Goal: Navigation & Orientation: Find specific page/section

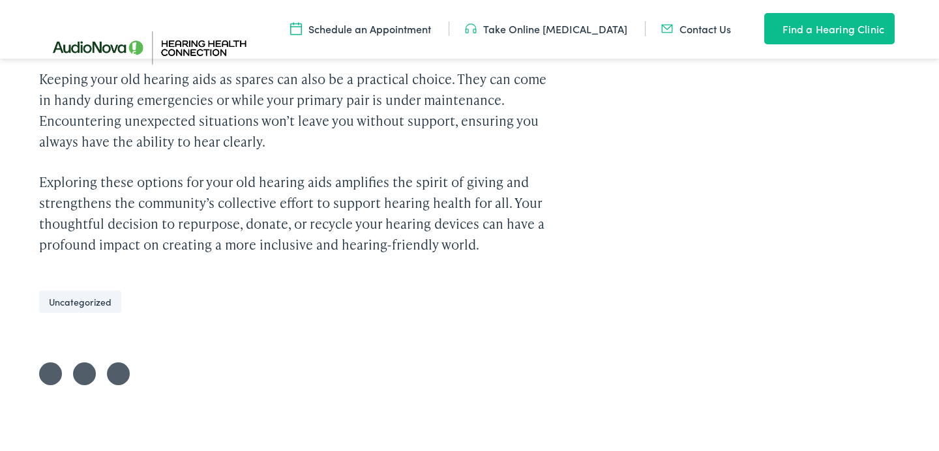
scroll to position [2651, 0]
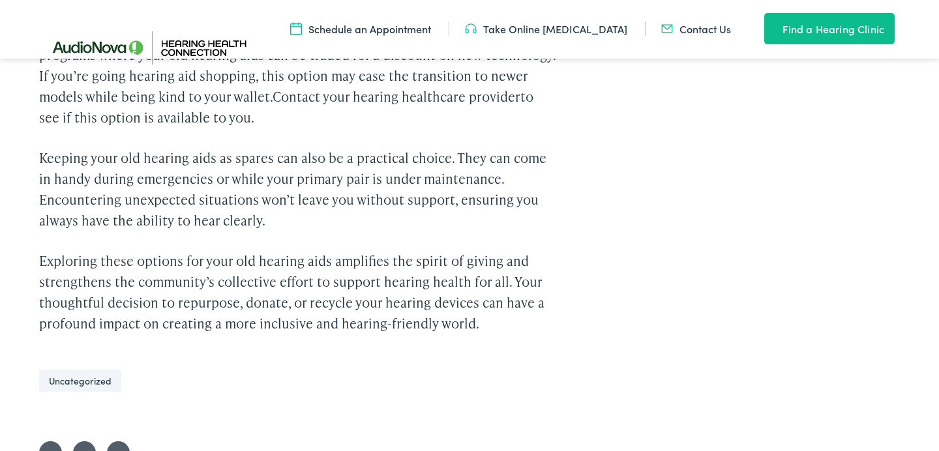
click at [829, 30] on link "Find a Hearing Clinic" at bounding box center [830, 28] width 130 height 31
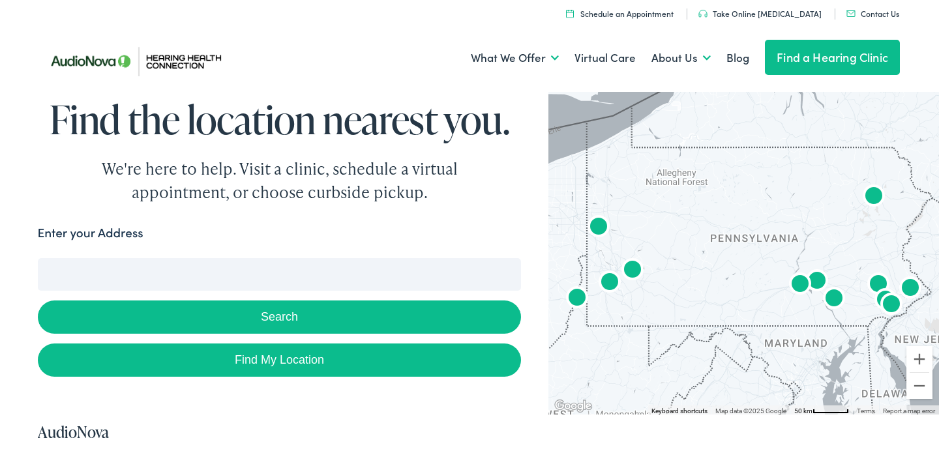
click at [282, 324] on button "Search" at bounding box center [280, 317] width 484 height 33
click at [206, 279] on input "Enter your Address" at bounding box center [280, 274] width 484 height 33
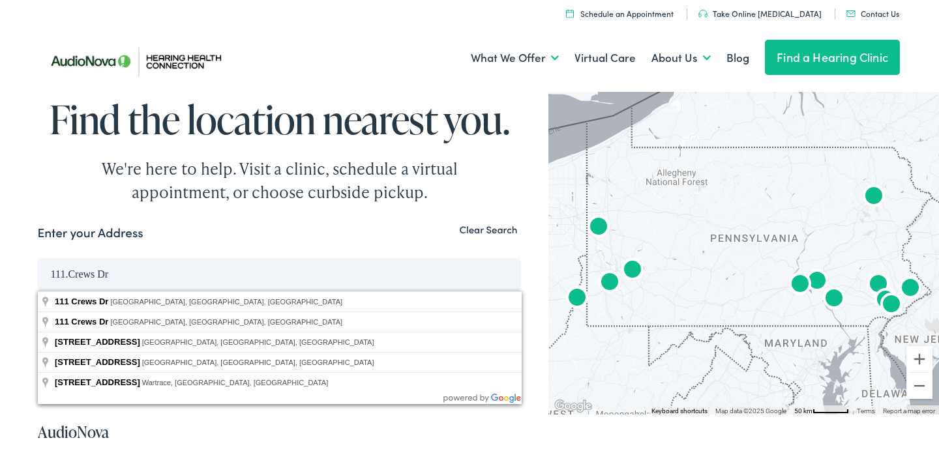
type input "[STREET_ADDRESS]"
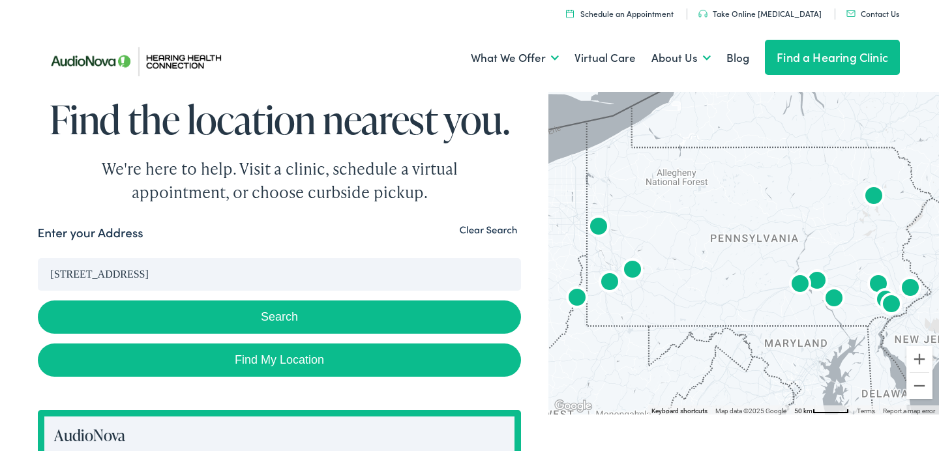
click at [272, 311] on button "Search" at bounding box center [280, 317] width 484 height 33
click at [277, 319] on button "Search" at bounding box center [280, 317] width 484 height 33
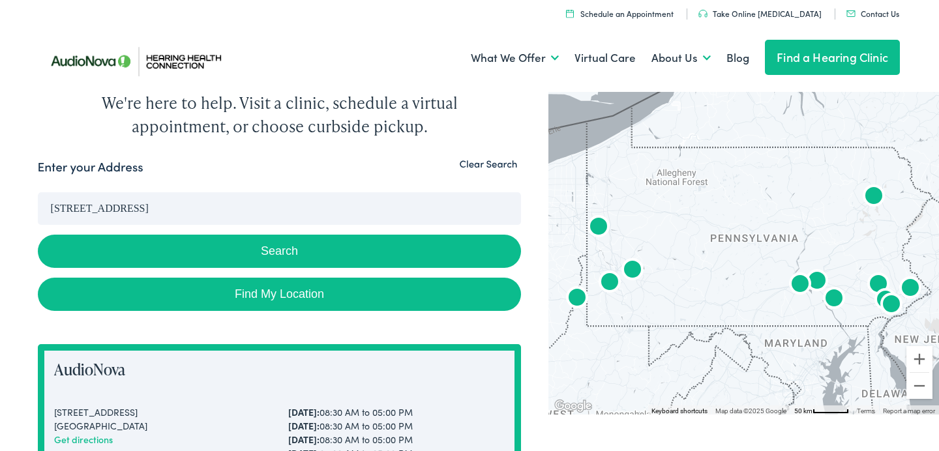
scroll to position [62, 0]
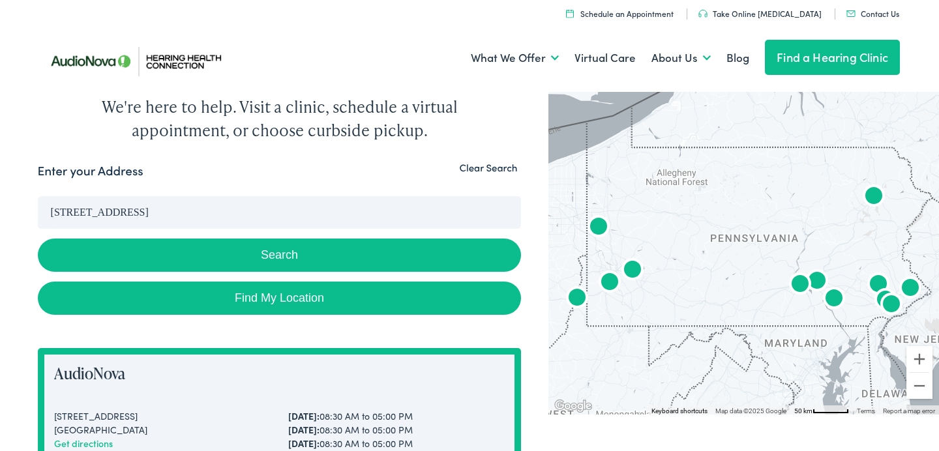
click at [277, 258] on button "Search" at bounding box center [280, 255] width 484 height 33
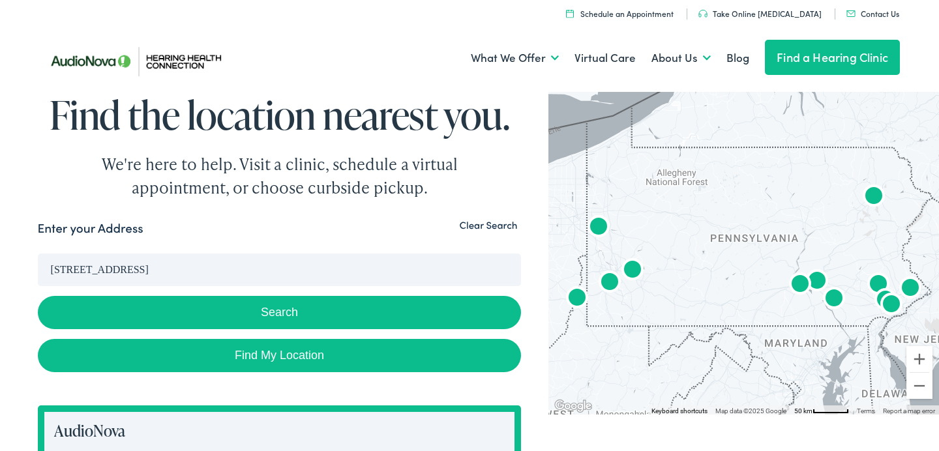
scroll to position [0, 0]
